Goal: Check status: Check status

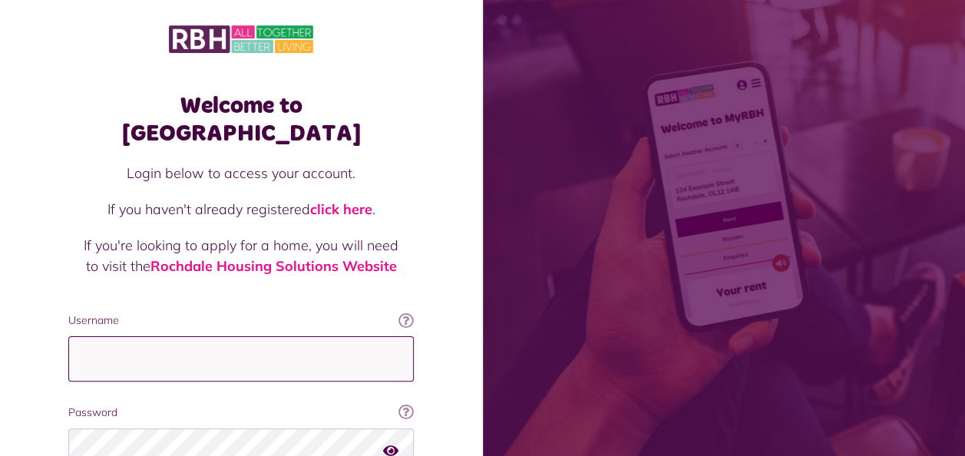
type input "**********"
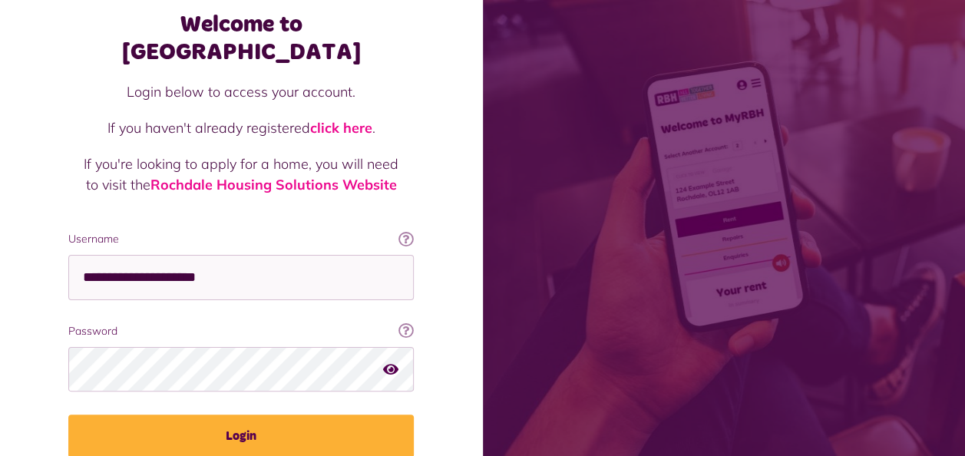
scroll to position [133, 0]
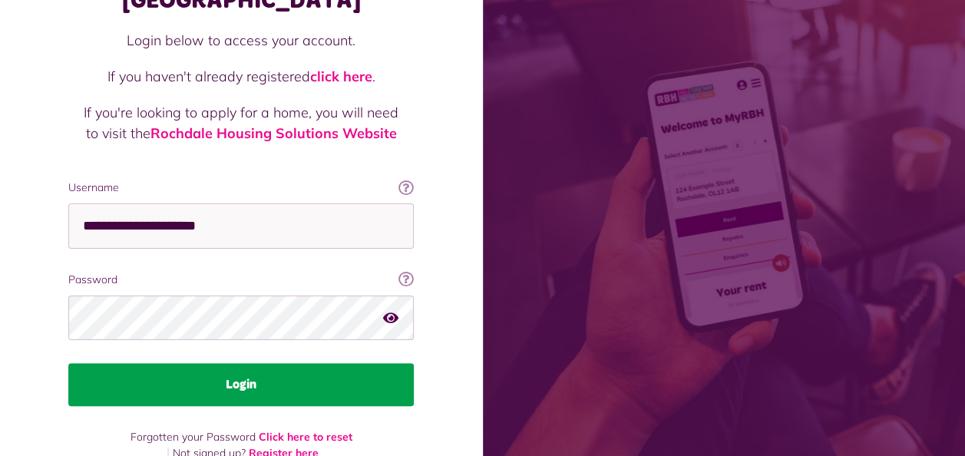
click at [289, 363] on button "Login" at bounding box center [240, 384] width 345 height 43
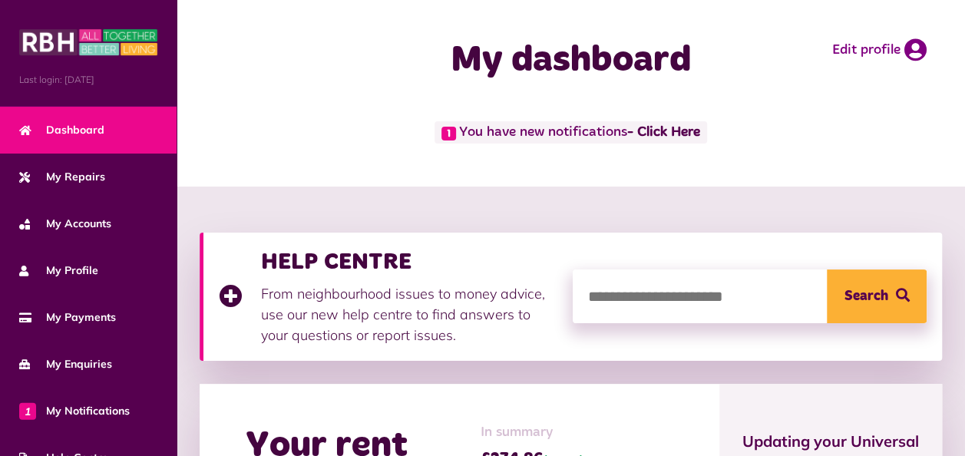
click at [582, 139] on span "1 You have new notifications - Click Here" at bounding box center [570, 132] width 272 height 22
click at [675, 134] on link "- Click Here" at bounding box center [663, 133] width 73 height 14
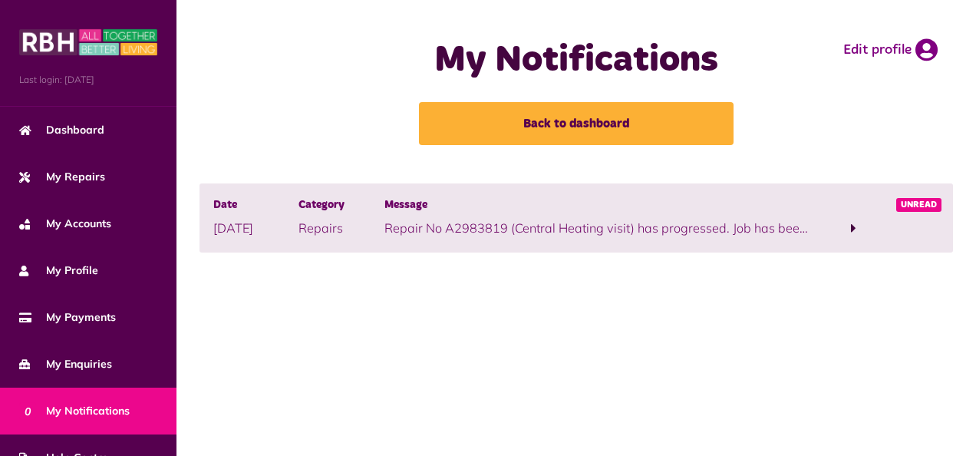
click at [851, 228] on span at bounding box center [853, 228] width 5 height 14
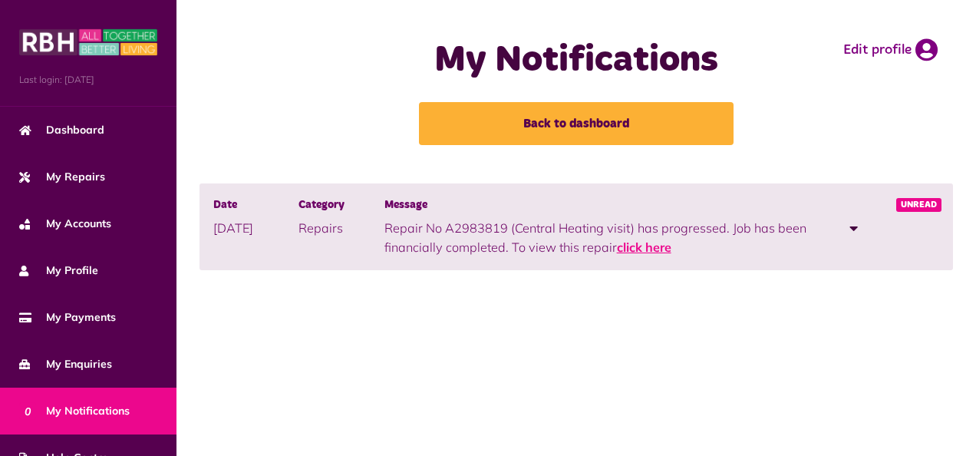
click at [646, 247] on link "click here" at bounding box center [644, 246] width 54 height 15
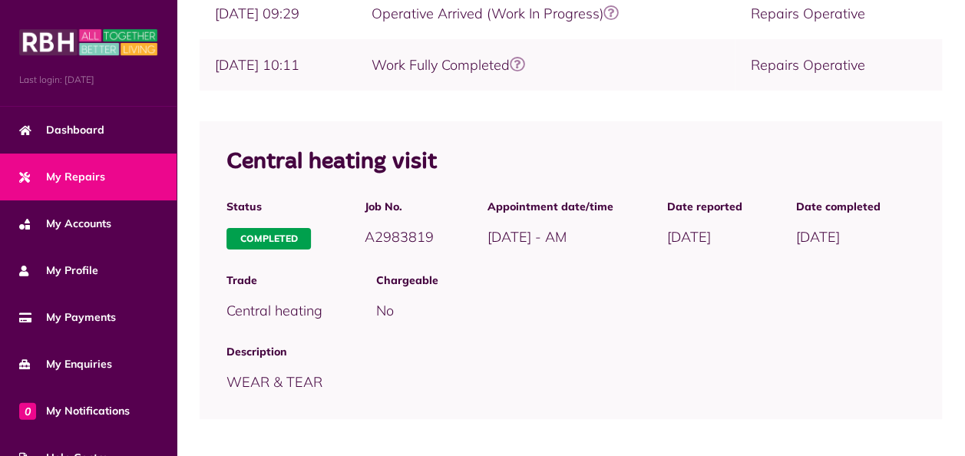
scroll to position [535, 0]
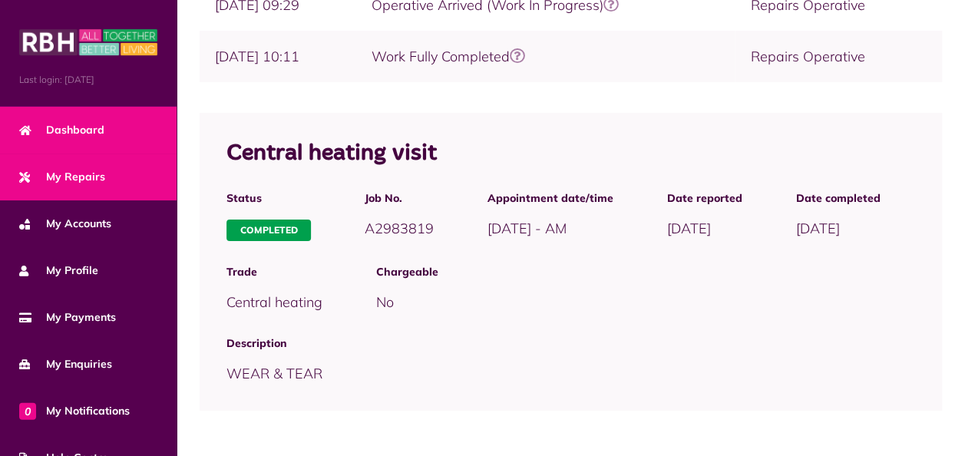
click at [120, 140] on link "Dashboard" at bounding box center [88, 130] width 177 height 47
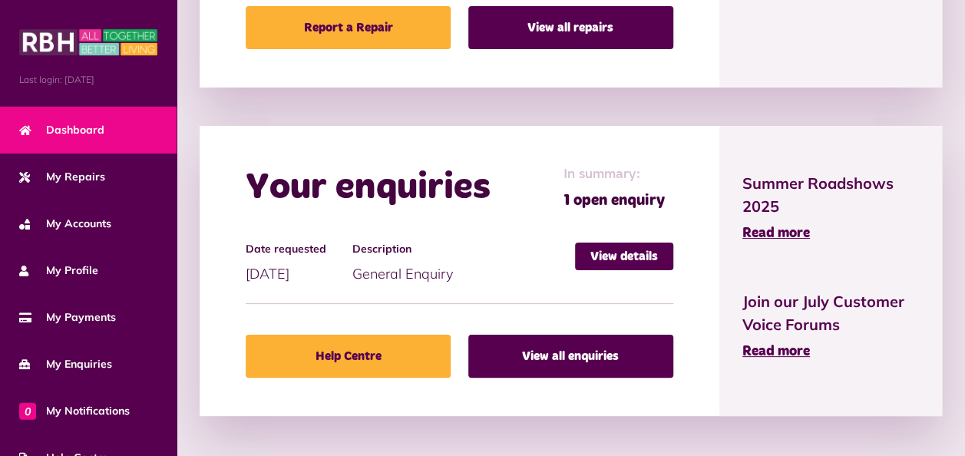
scroll to position [866, 0]
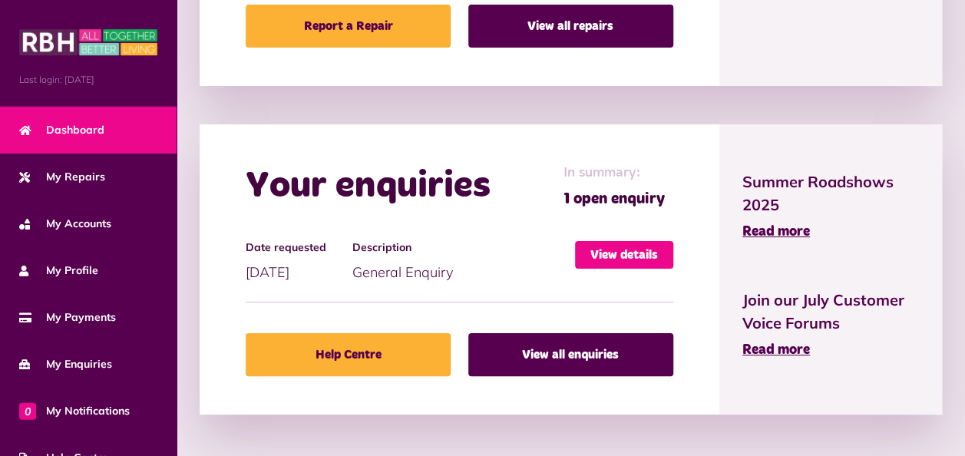
click at [616, 269] on link "View details" at bounding box center [624, 255] width 98 height 28
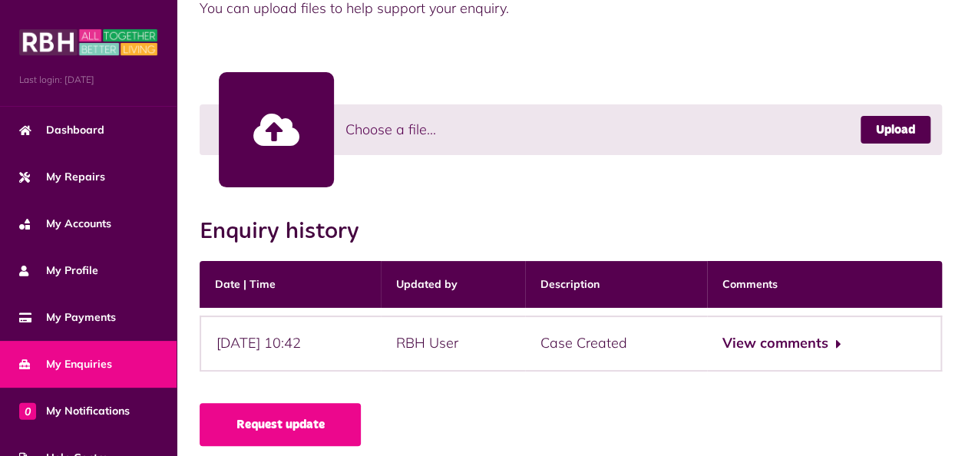
scroll to position [452, 0]
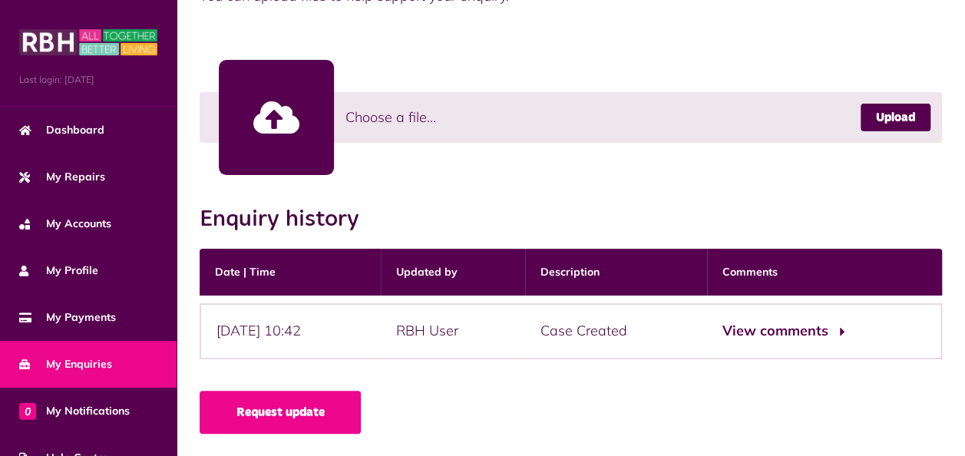
click at [777, 330] on button "View comments" at bounding box center [781, 331] width 119 height 22
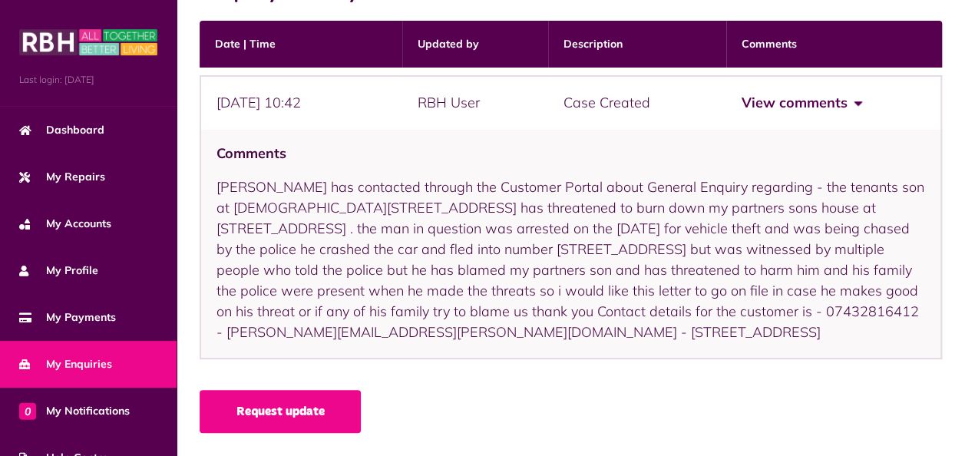
scroll to position [0, 0]
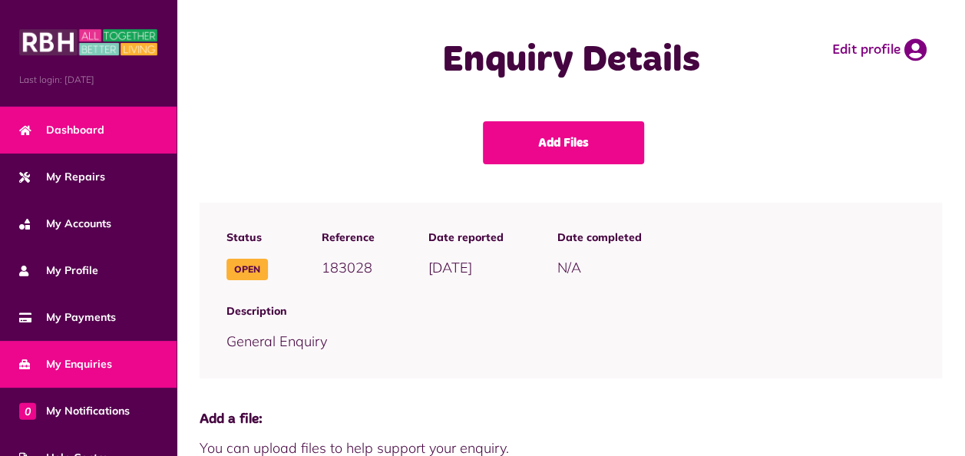
click at [77, 124] on span "Dashboard" at bounding box center [61, 130] width 85 height 16
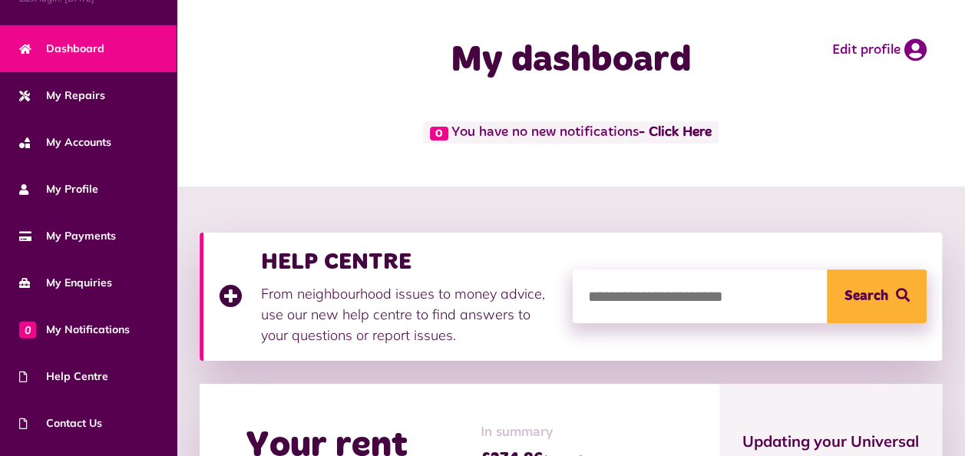
scroll to position [164, 0]
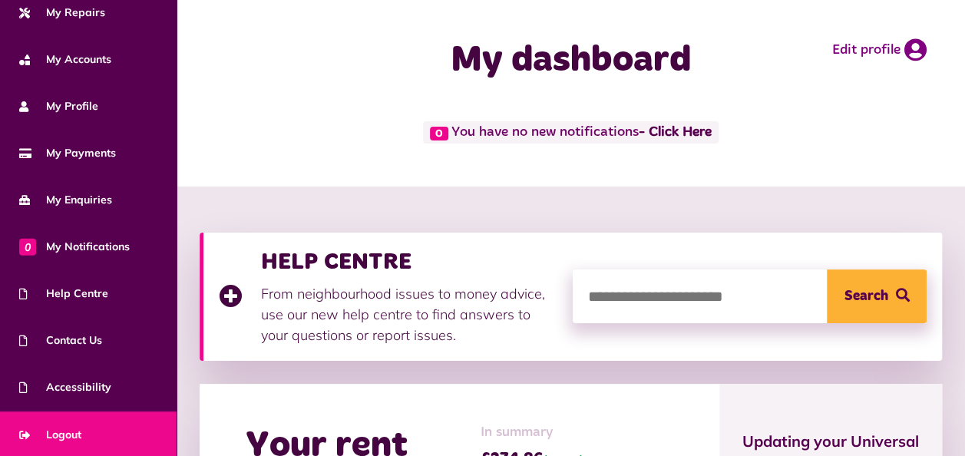
click at [74, 435] on span "Logout" at bounding box center [50, 435] width 62 height 16
